Goal: Use online tool/utility: Utilize a website feature to perform a specific function

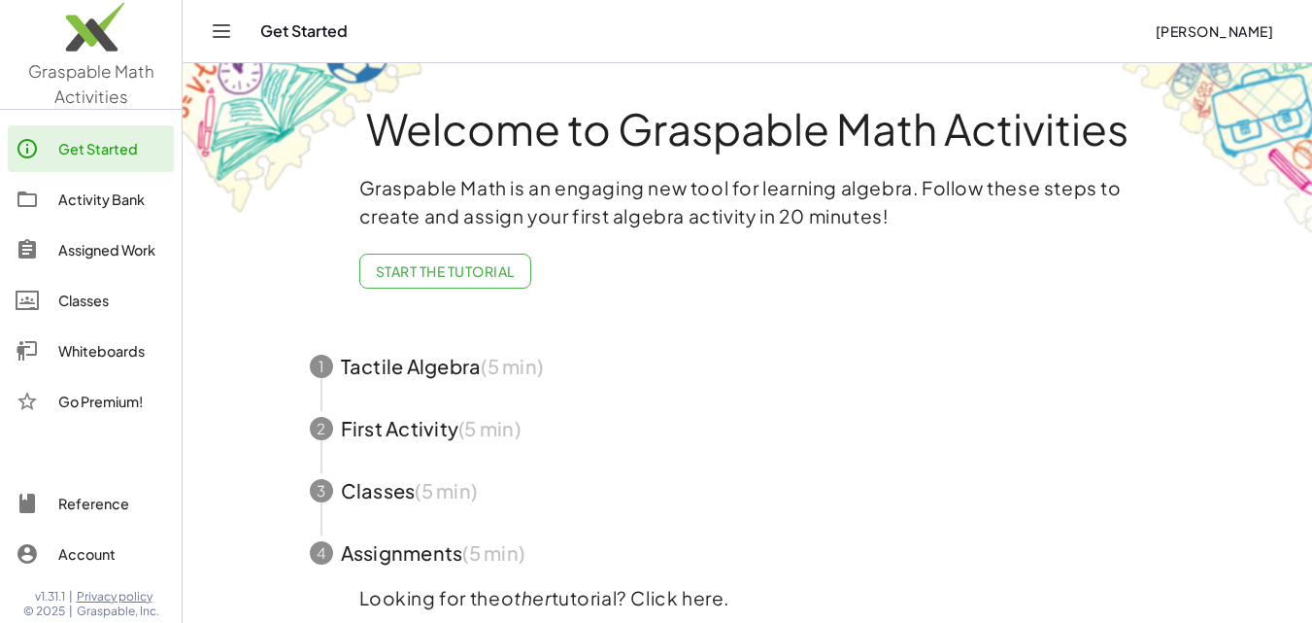
click at [115, 355] on div "Whiteboards" at bounding box center [112, 350] width 108 height 23
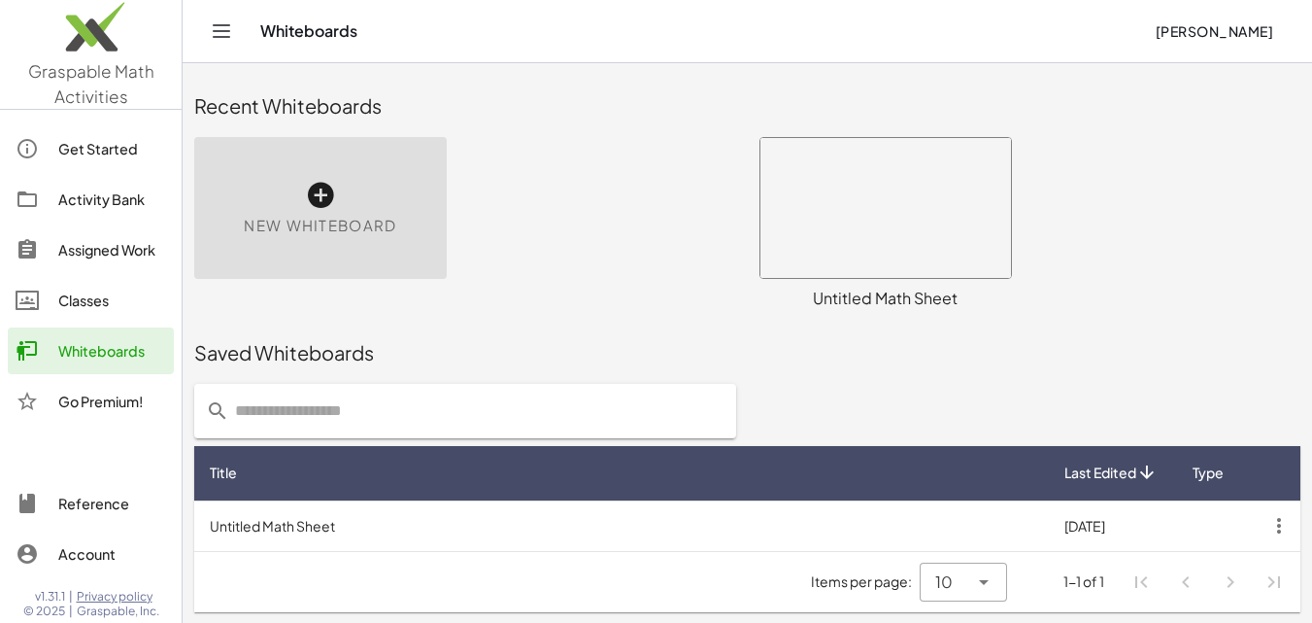
click at [328, 197] on icon at bounding box center [320, 195] width 31 height 31
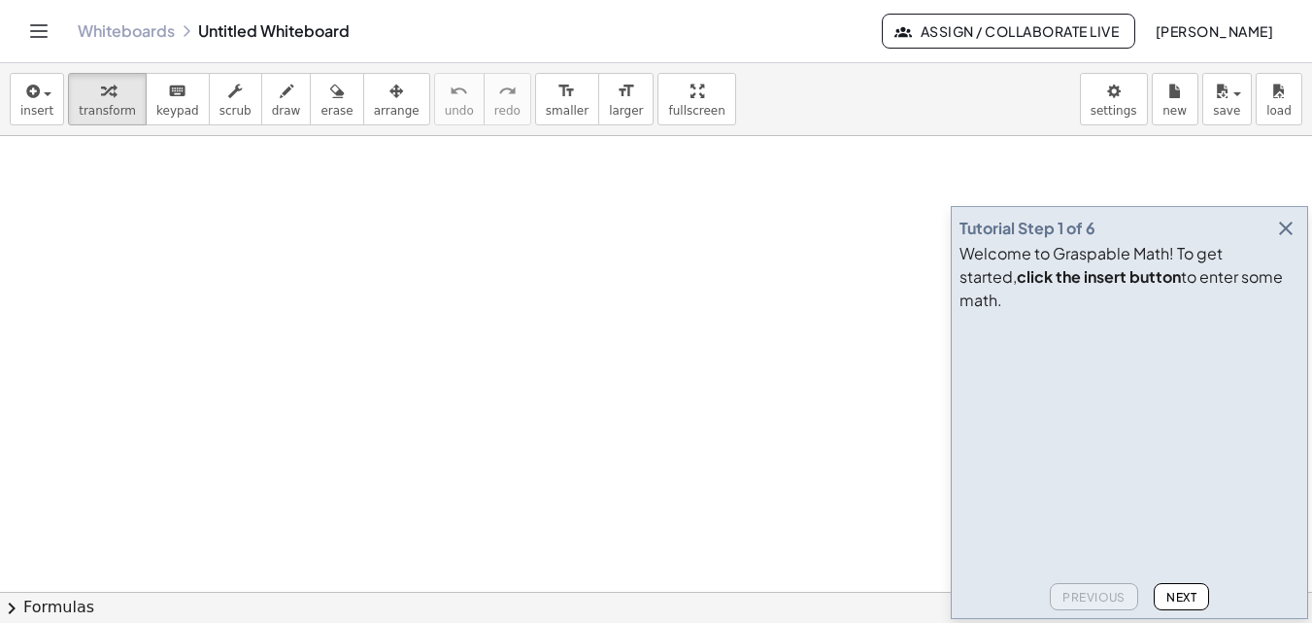
click at [1287, 240] on icon "button" at bounding box center [1285, 228] width 23 height 23
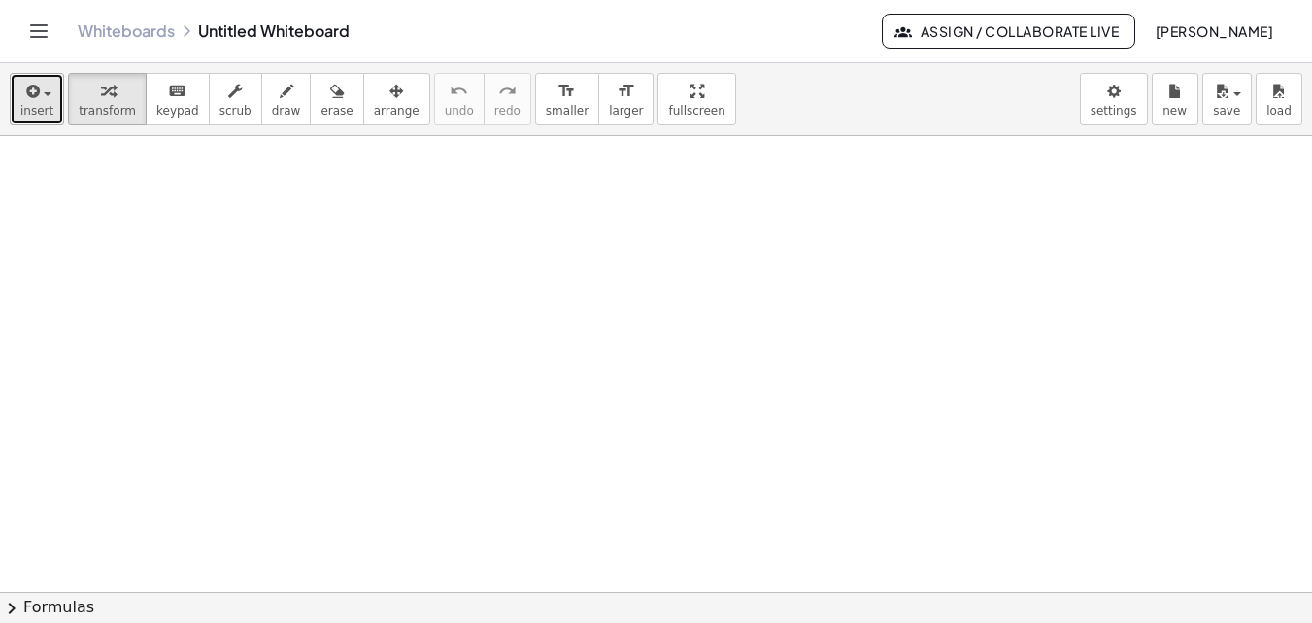
click at [47, 105] on span "insert" at bounding box center [36, 111] width 33 height 14
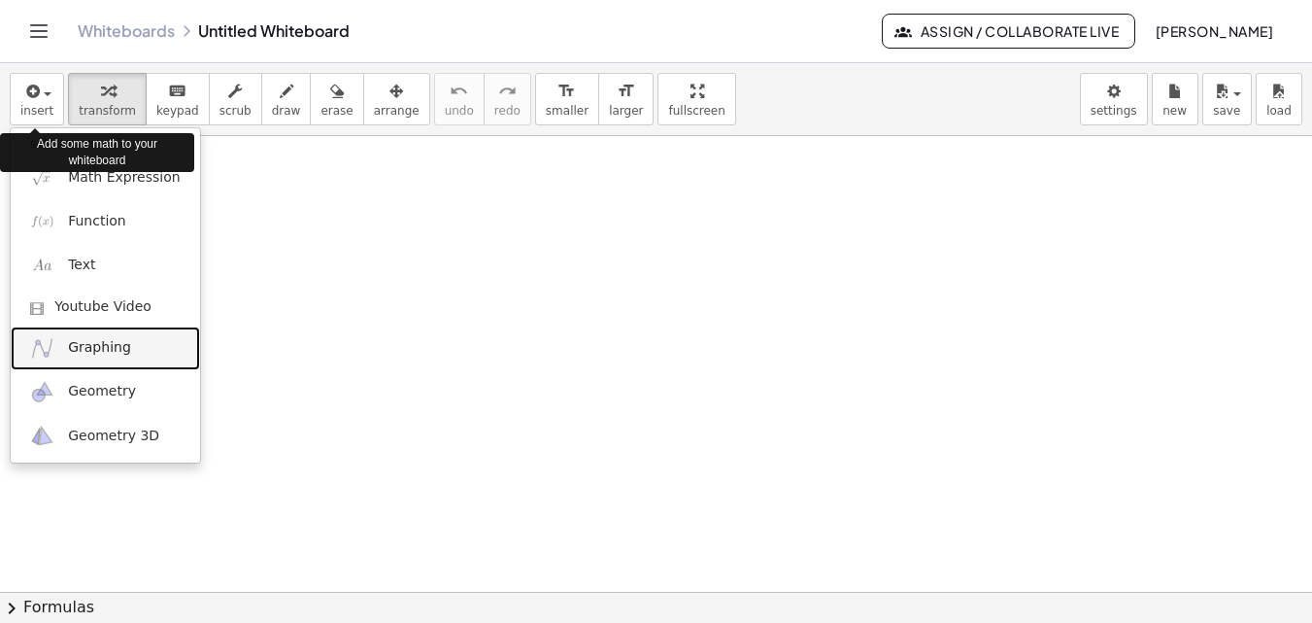
click at [101, 349] on span "Graphing" at bounding box center [99, 347] width 63 height 19
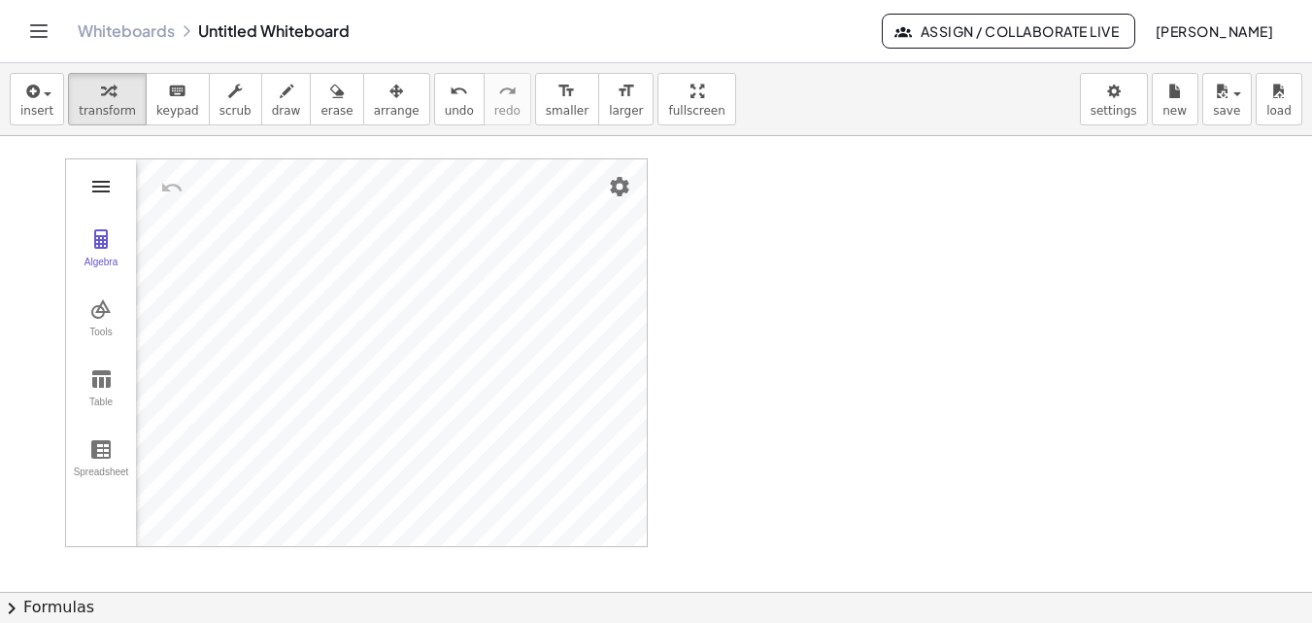
click at [101, 186] on img "Graphing Calculator" at bounding box center [100, 186] width 23 height 23
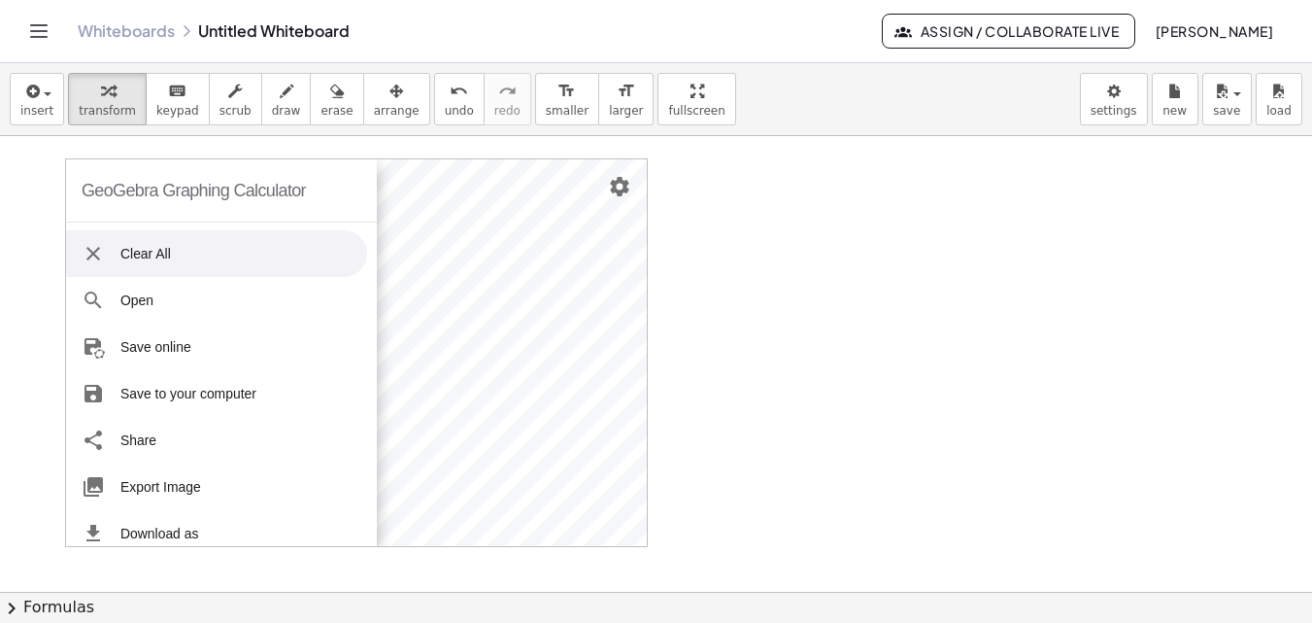
click at [95, 251] on img "Graphing Calculator" at bounding box center [93, 253] width 23 height 23
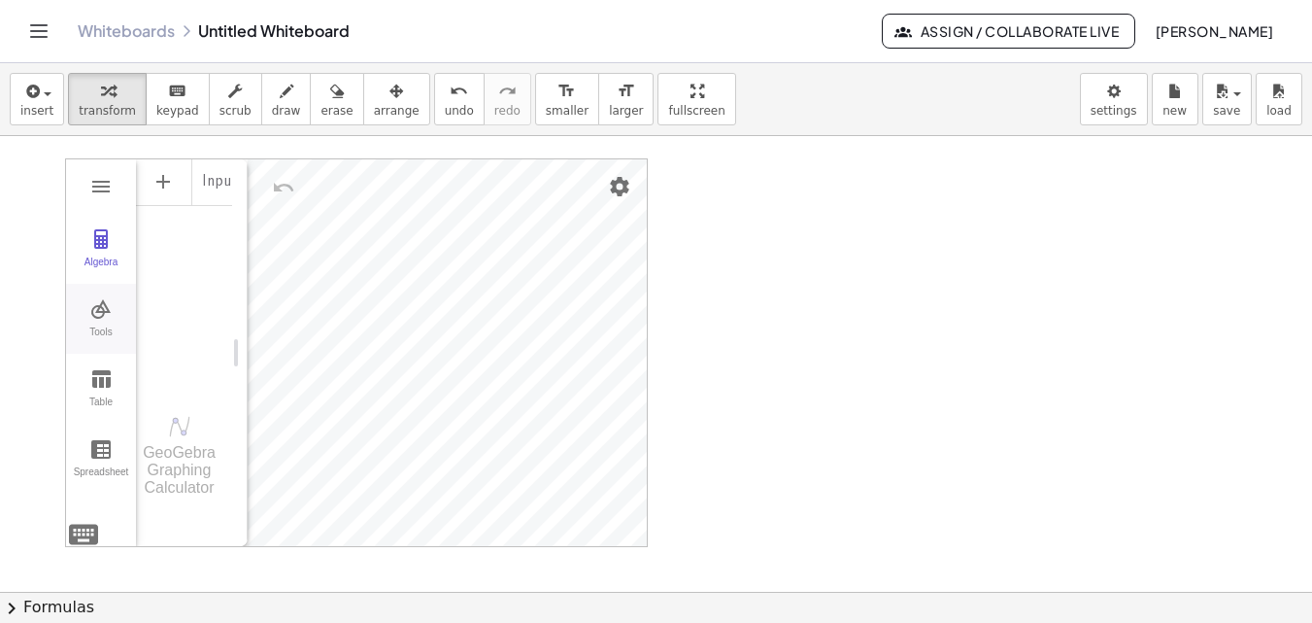
click at [99, 318] on img "Graphing Calculator" at bounding box center [100, 308] width 23 height 23
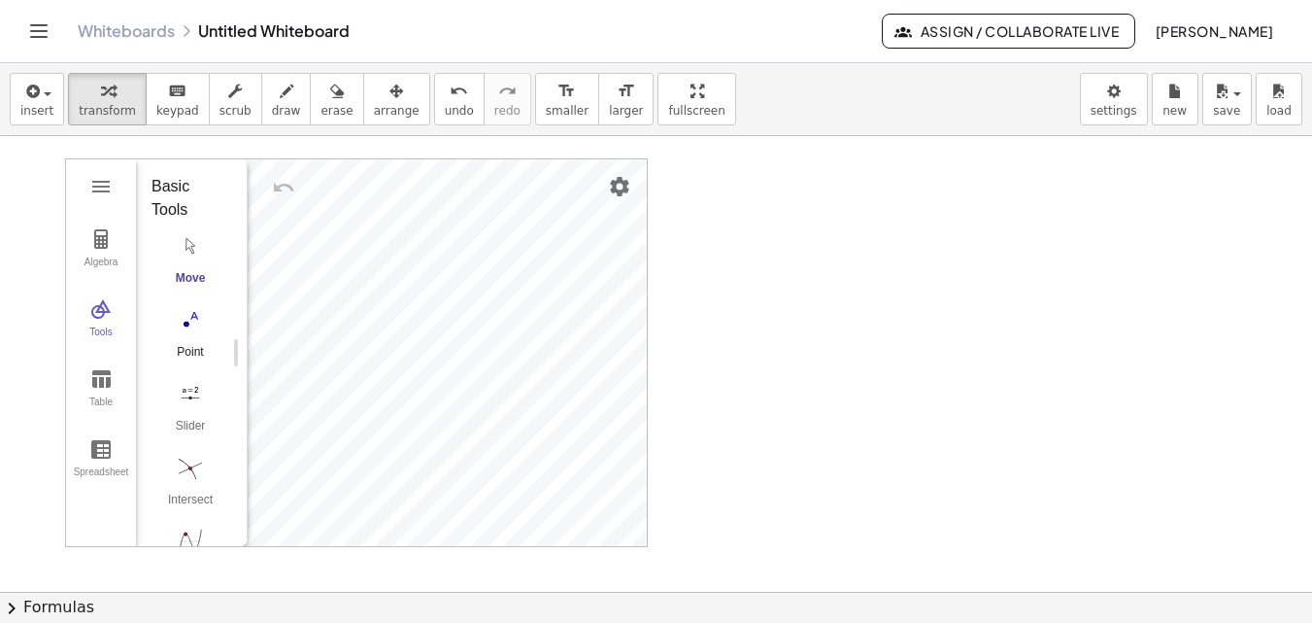
click at [189, 327] on img "Point. Select position or line, function, or curve" at bounding box center [191, 319] width 78 height 31
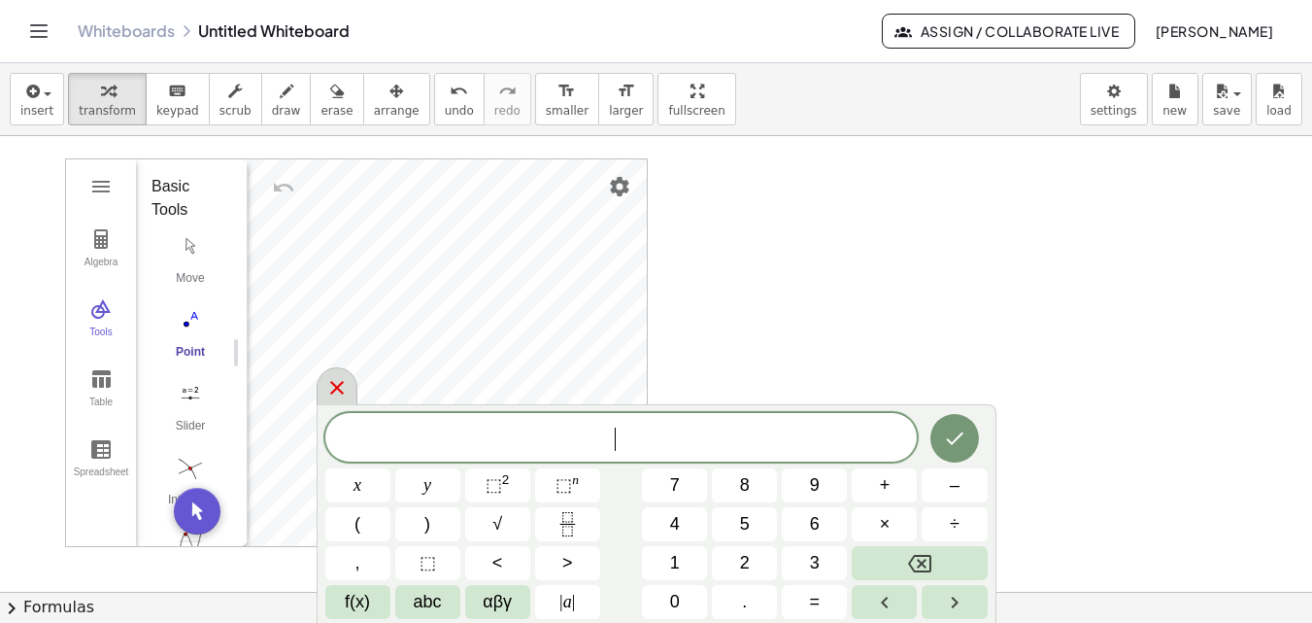
click at [339, 387] on icon at bounding box center [336, 387] width 23 height 23
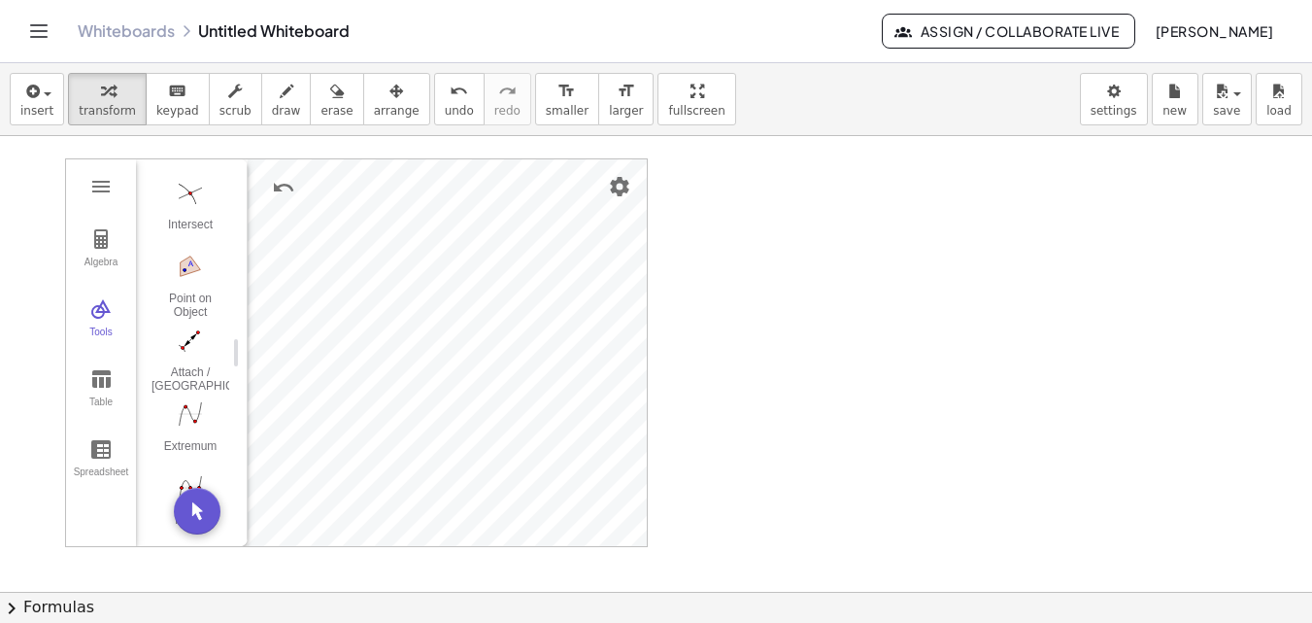
scroll to position [1278, 0]
click at [189, 340] on img "Attach / Detach Point. Select point, then object to attach" at bounding box center [191, 338] width 78 height 31
click at [192, 302] on img "Line. Select two points or positions" at bounding box center [191, 305] width 78 height 31
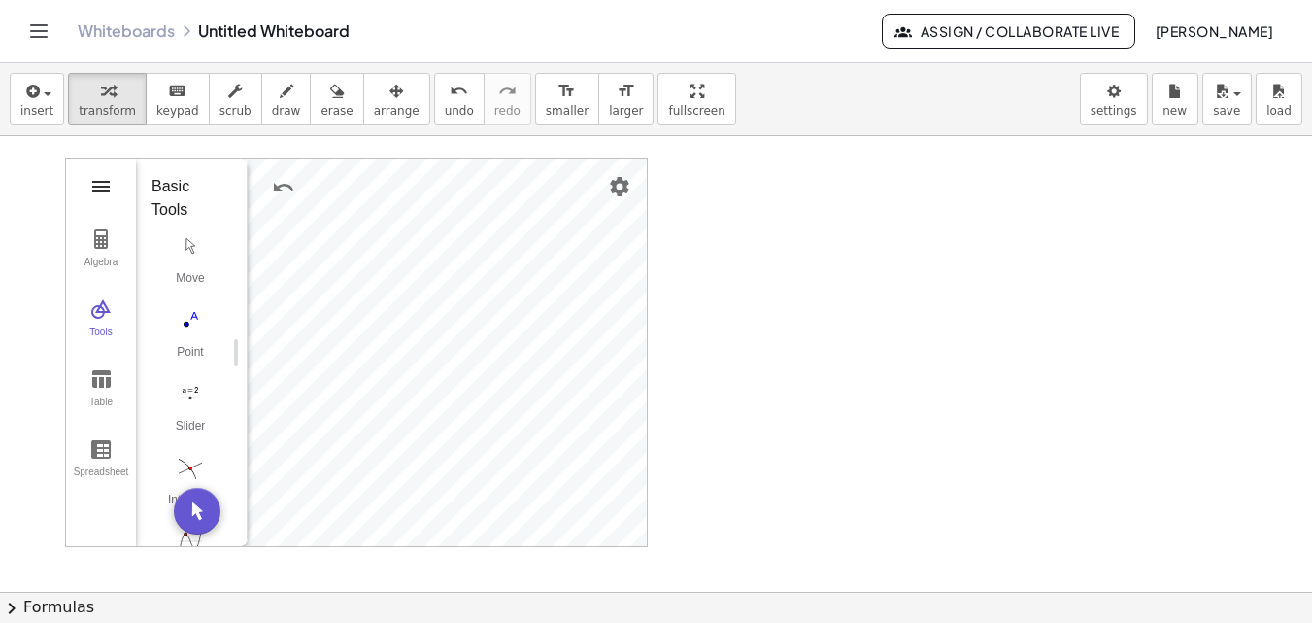
click at [102, 185] on img "Graphing Calculator" at bounding box center [100, 186] width 23 height 23
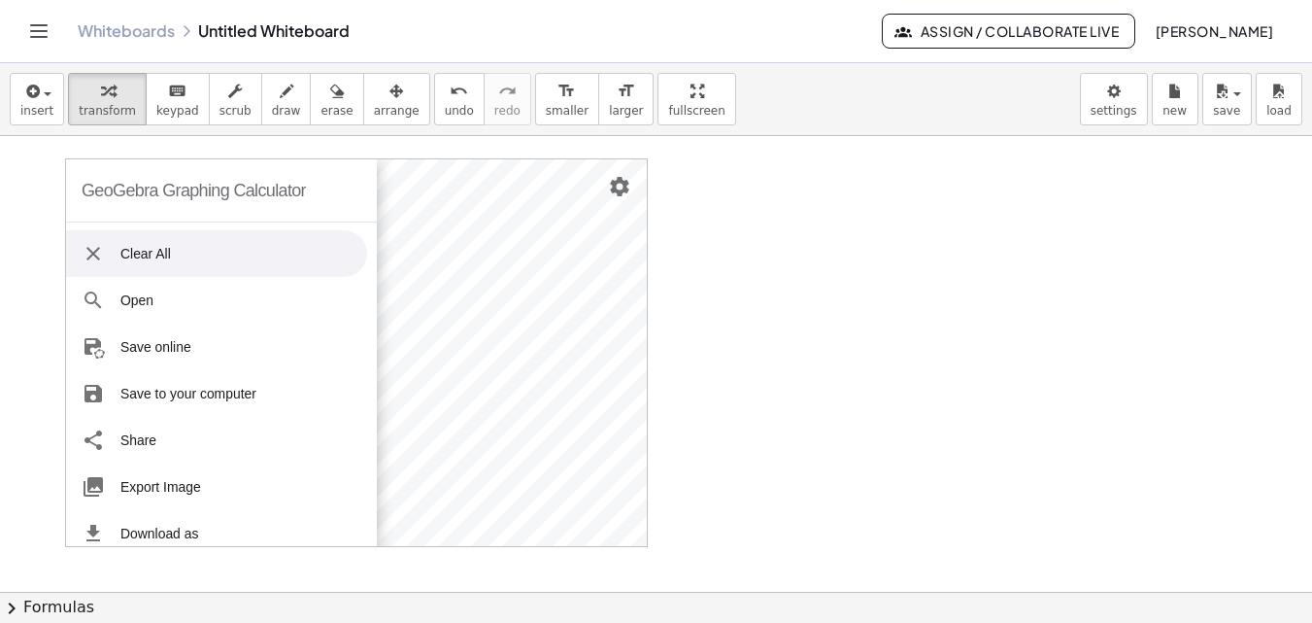
click at [176, 253] on li "Clear All" at bounding box center [216, 253] width 301 height 47
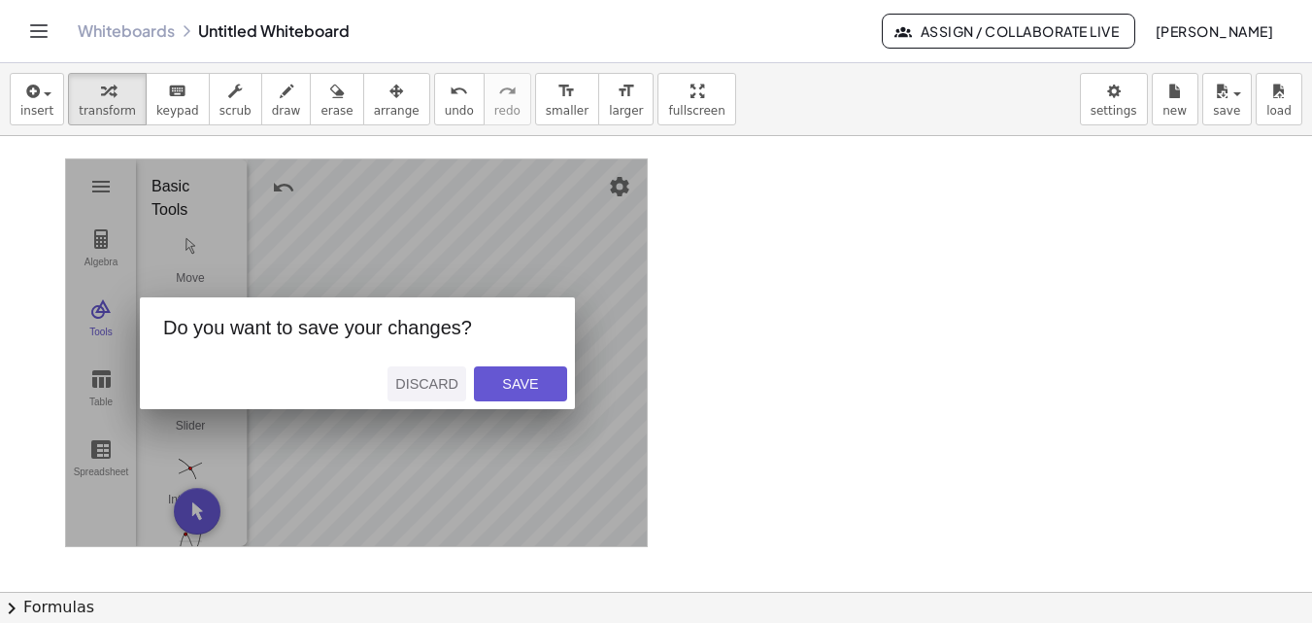
click at [431, 384] on div "Discard" at bounding box center [426, 384] width 63 height 16
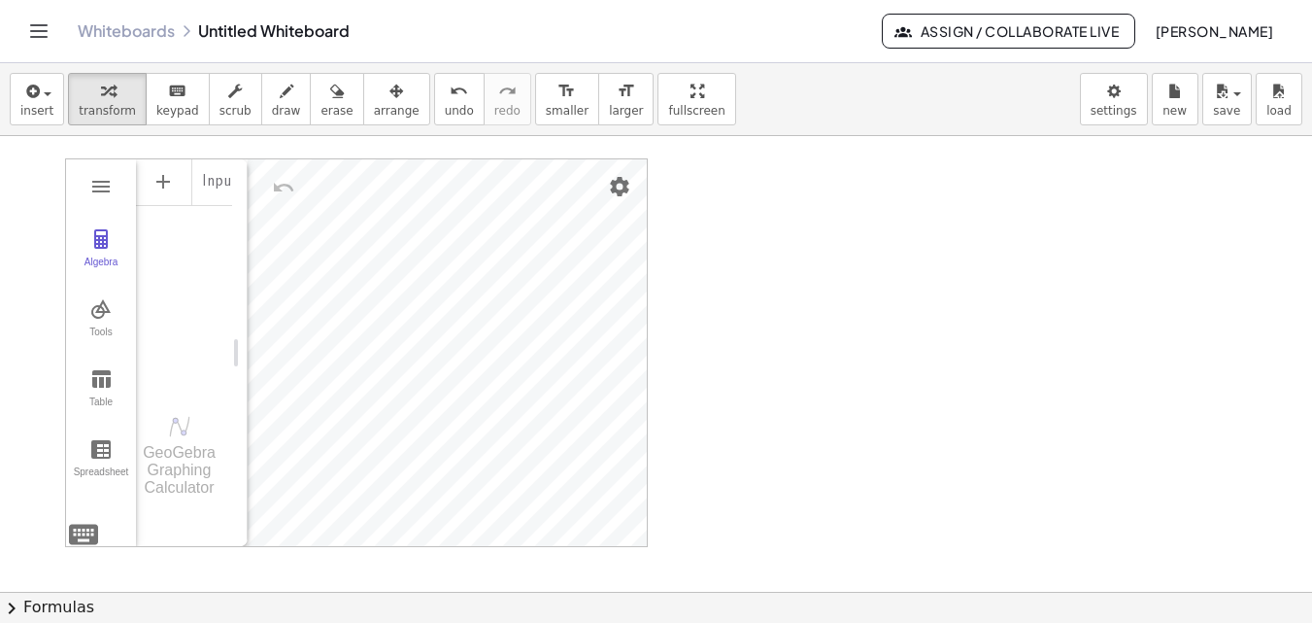
scroll to position [0, 15]
click at [280, 186] on img "Undo" at bounding box center [283, 187] width 23 height 23
click at [101, 316] on img "Graphing Calculator" at bounding box center [100, 308] width 23 height 23
click at [192, 325] on img "Point. Select position or line, function, or curve" at bounding box center [191, 319] width 78 height 31
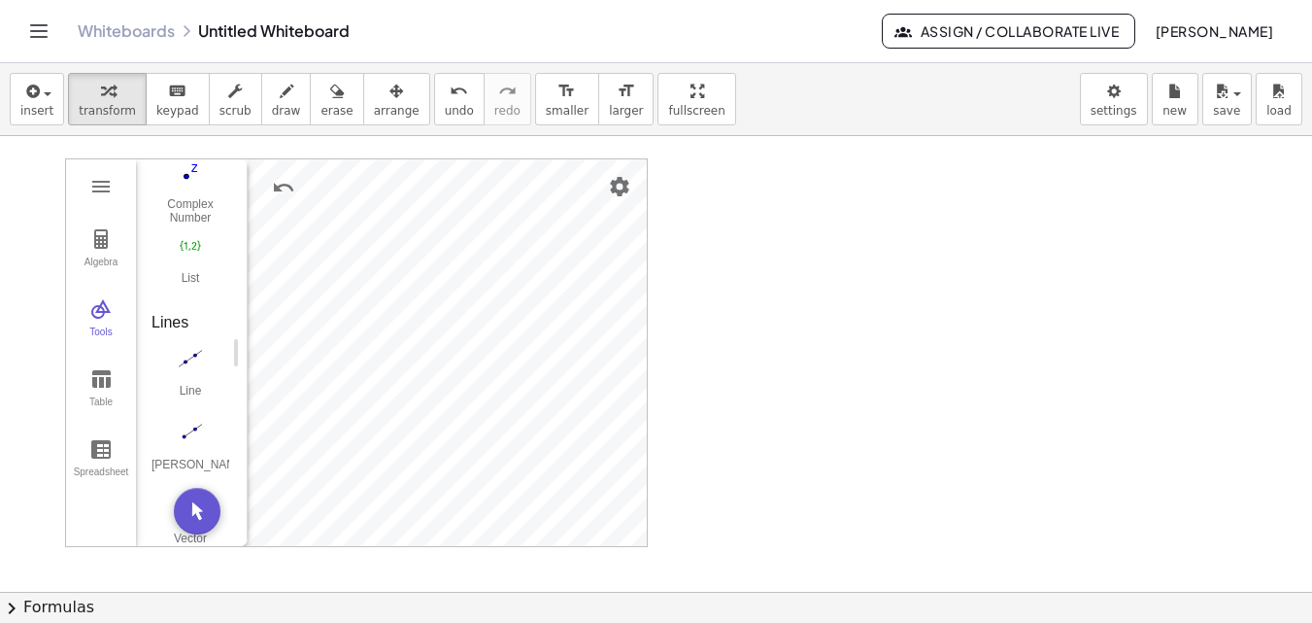
scroll to position [1679, 0]
click at [183, 349] on img "Line. Select two points or positions" at bounding box center [191, 345] width 78 height 31
click at [105, 187] on img "Graphing Calculator" at bounding box center [100, 186] width 23 height 23
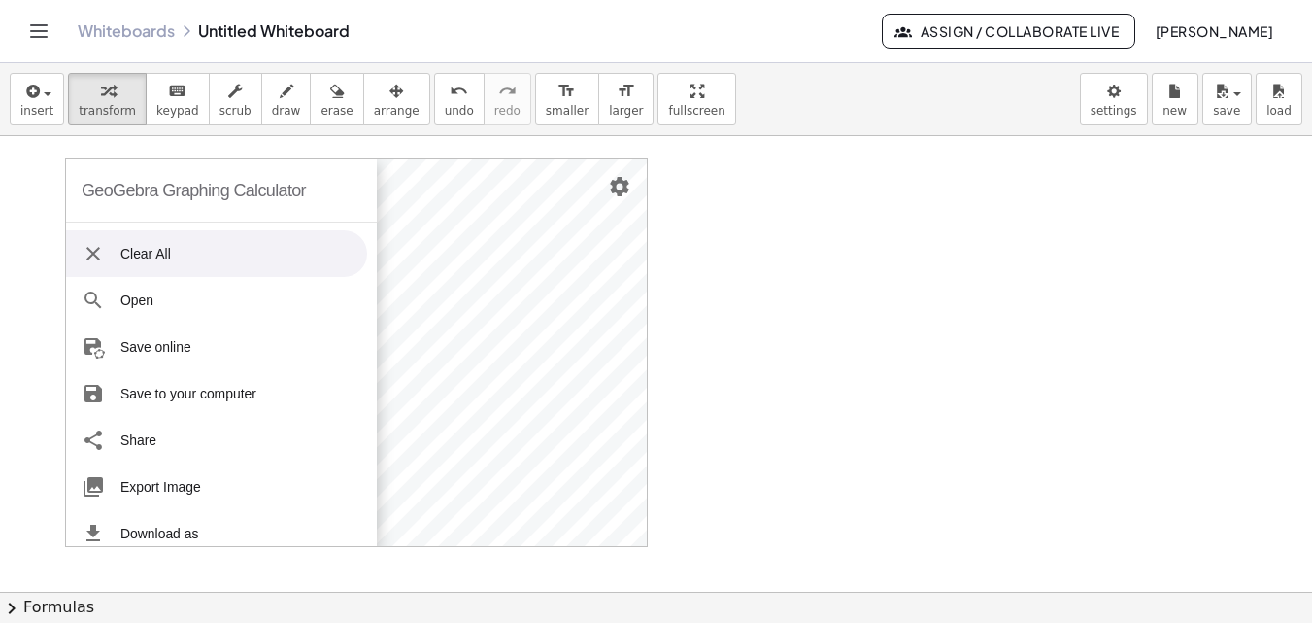
click at [175, 257] on li "Clear All" at bounding box center [216, 253] width 301 height 47
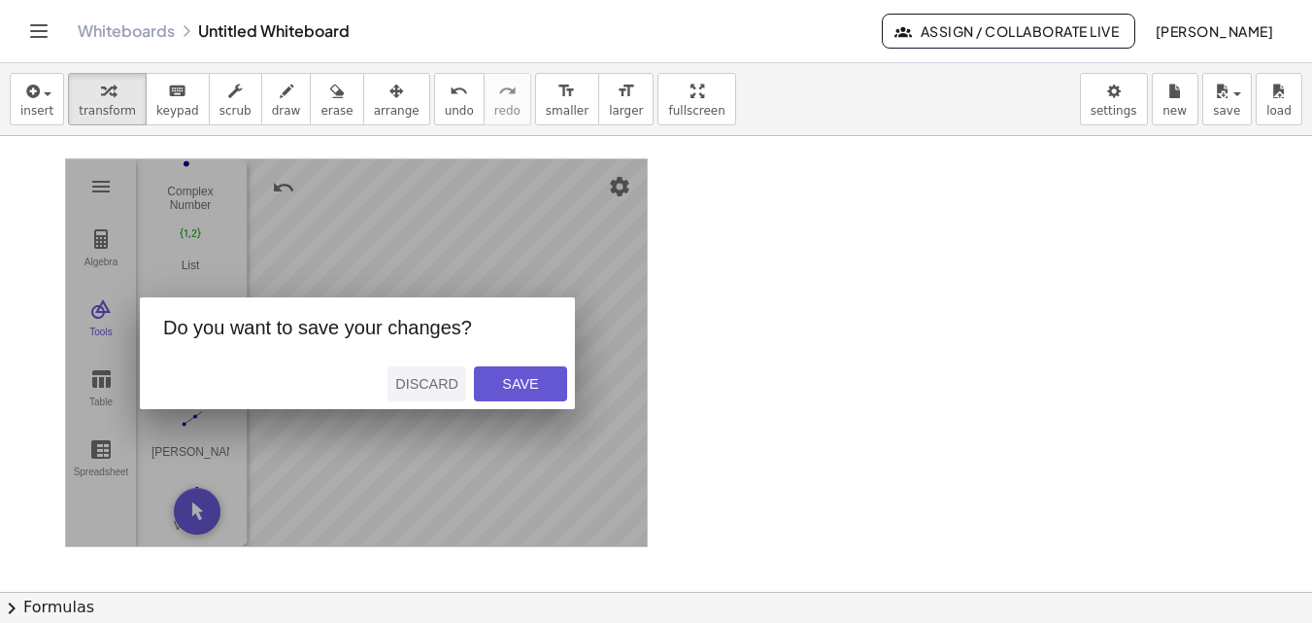
click at [441, 382] on div "Discard" at bounding box center [426, 384] width 63 height 16
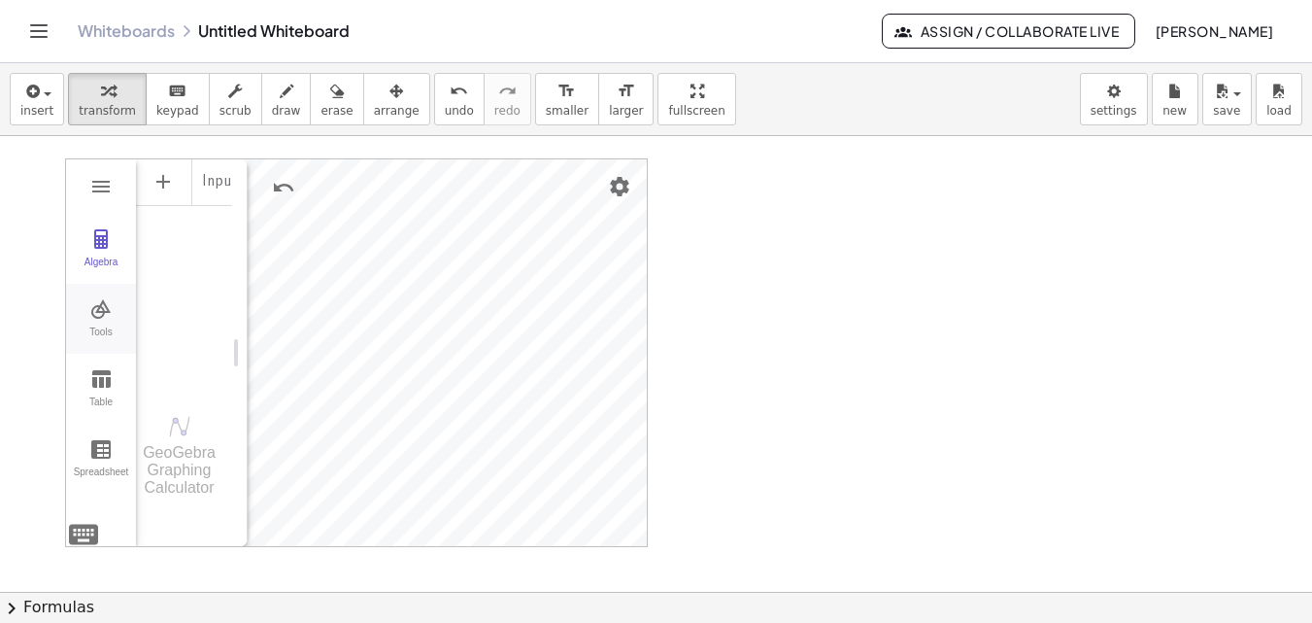
click at [102, 309] on img "Graphing Calculator" at bounding box center [100, 308] width 23 height 23
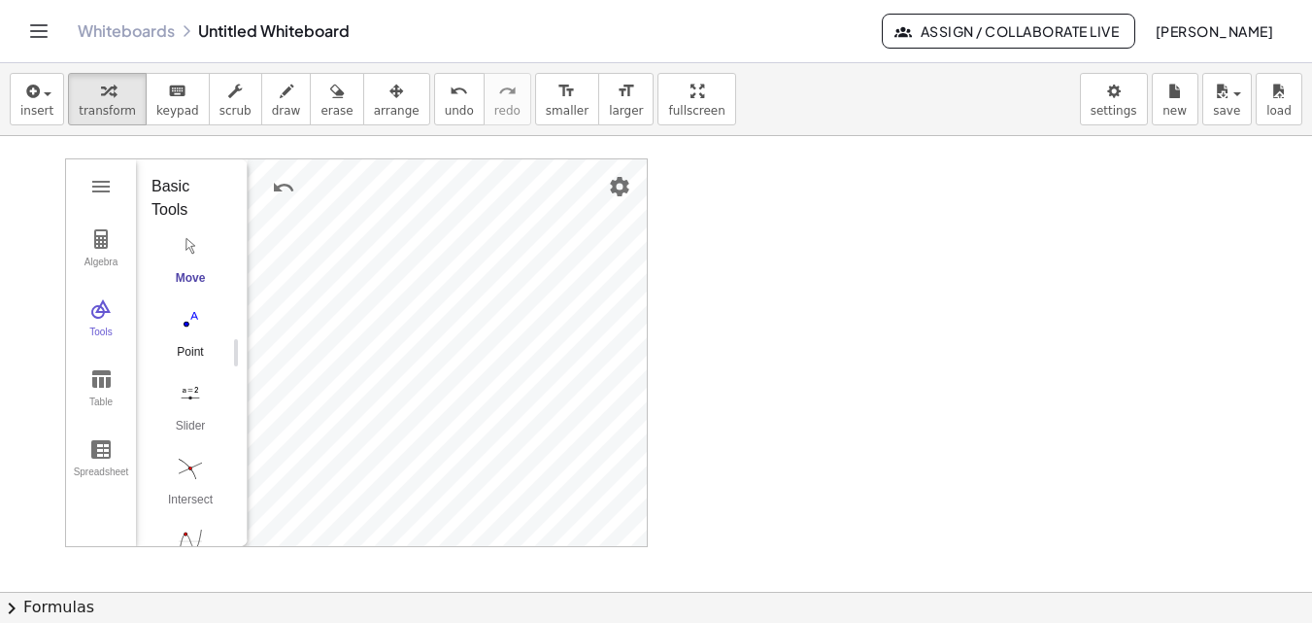
click at [201, 332] on img "Point. Select position or line, function, or curve" at bounding box center [191, 319] width 78 height 31
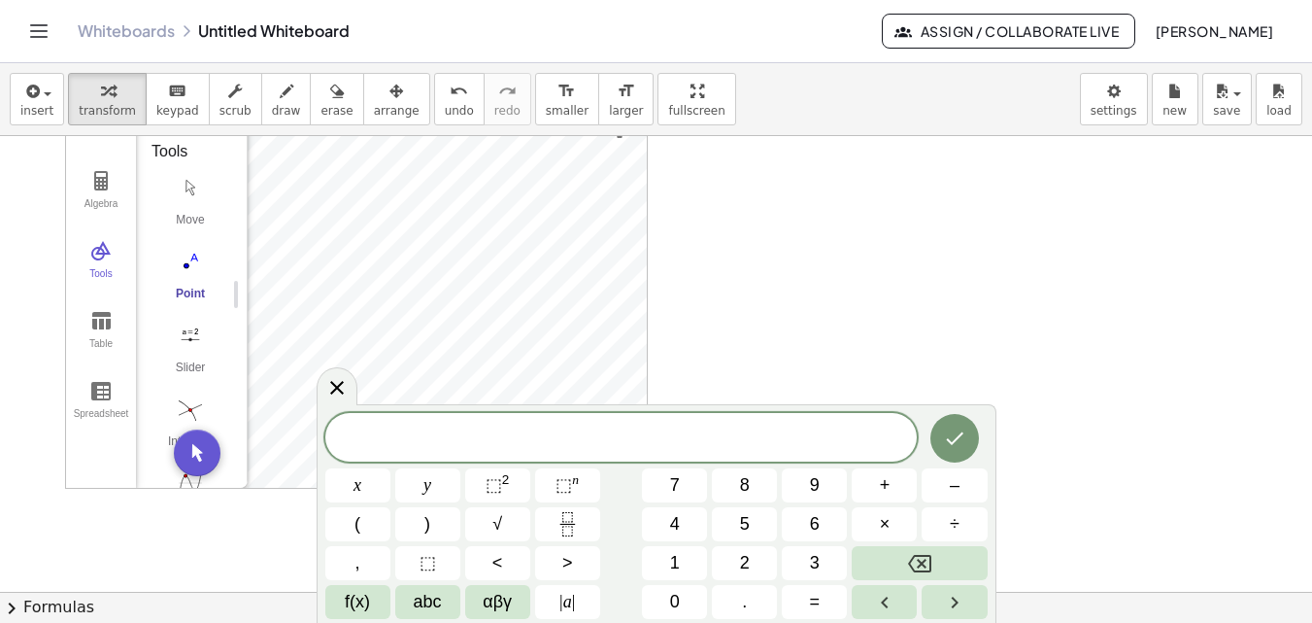
scroll to position [103, 0]
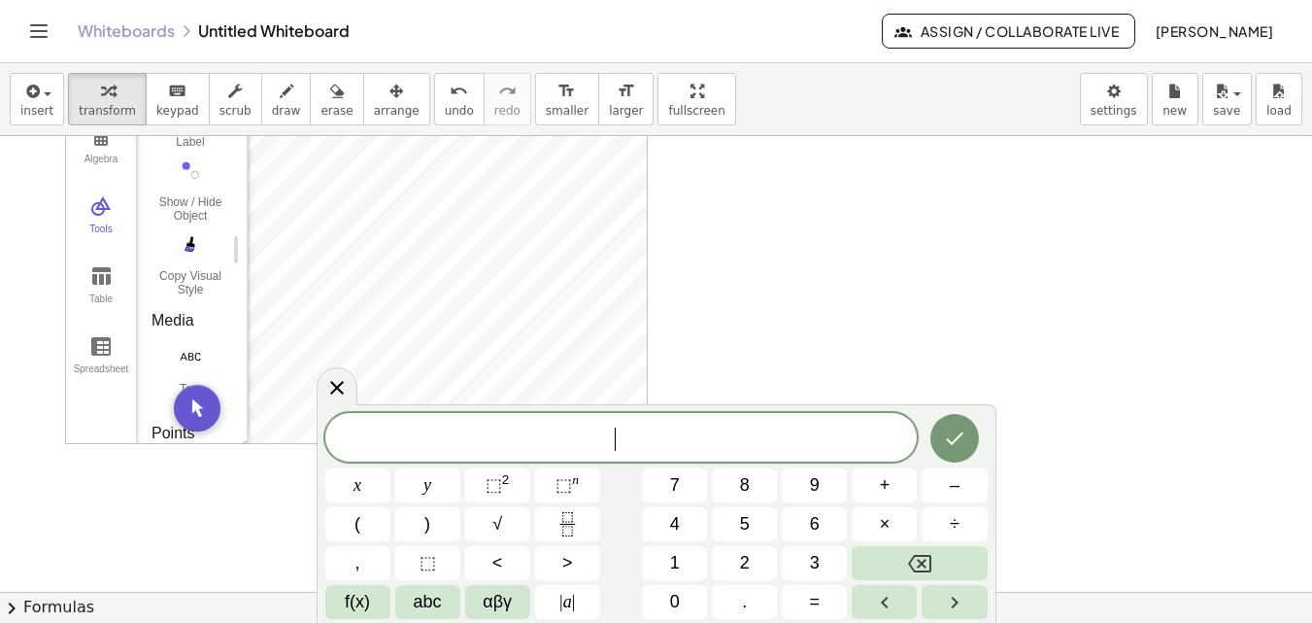
click at [218, 309] on div "Basic Tools Move Point Slider Intersect Extremum Roots Best Fit Line Edit Selec…" at bounding box center [184, 479] width 96 height 2492
click at [202, 212] on img "Line. Select two points or positions" at bounding box center [191, 208] width 78 height 31
